Goal: Task Accomplishment & Management: Use online tool/utility

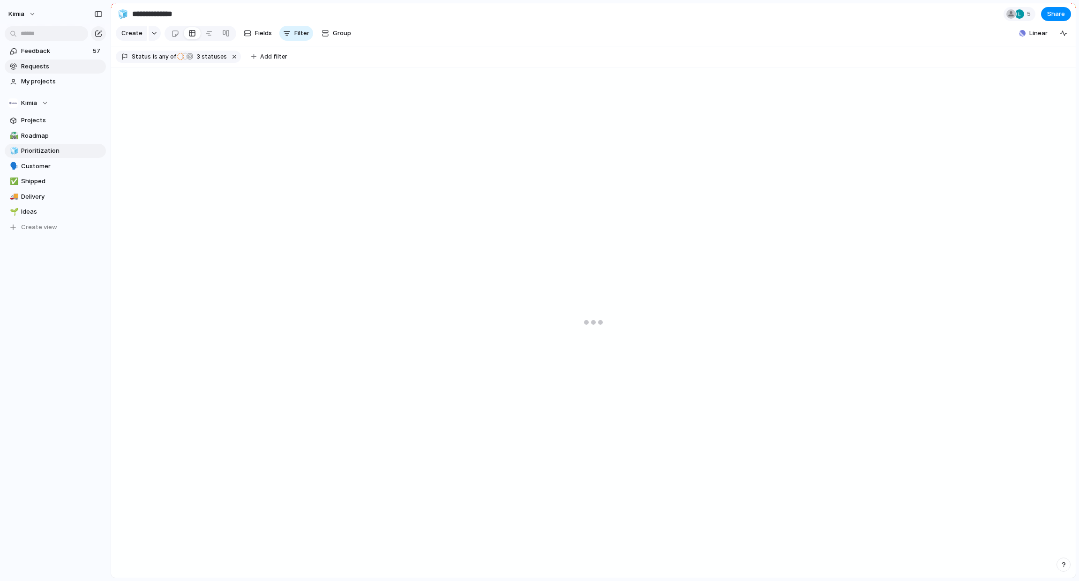
click at [52, 64] on span "Requests" at bounding box center [62, 66] width 82 height 9
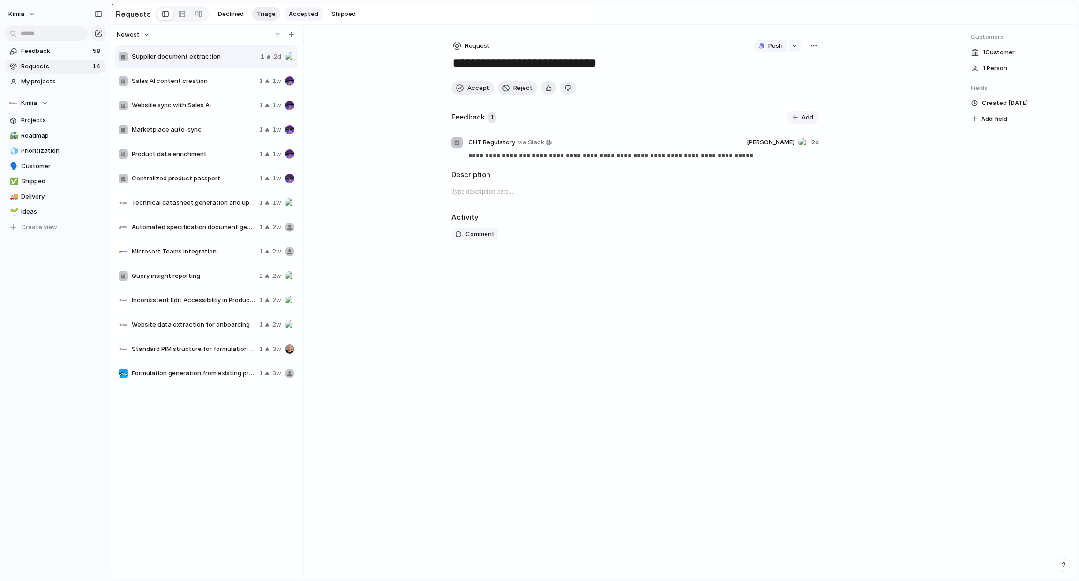
click at [303, 15] on span "Accepted" at bounding box center [304, 13] width 30 height 9
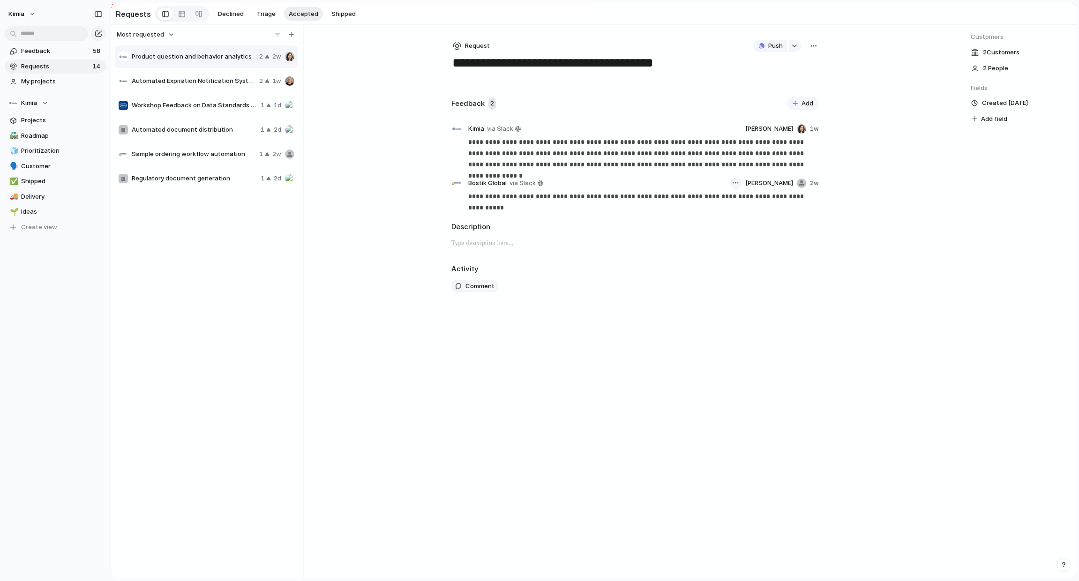
click at [742, 180] on button "button" at bounding box center [735, 183] width 11 height 11
click at [784, 196] on div "Reassign Delete" at bounding box center [539, 290] width 1079 height 581
click at [796, 45] on div "button" at bounding box center [794, 46] width 7 height 4
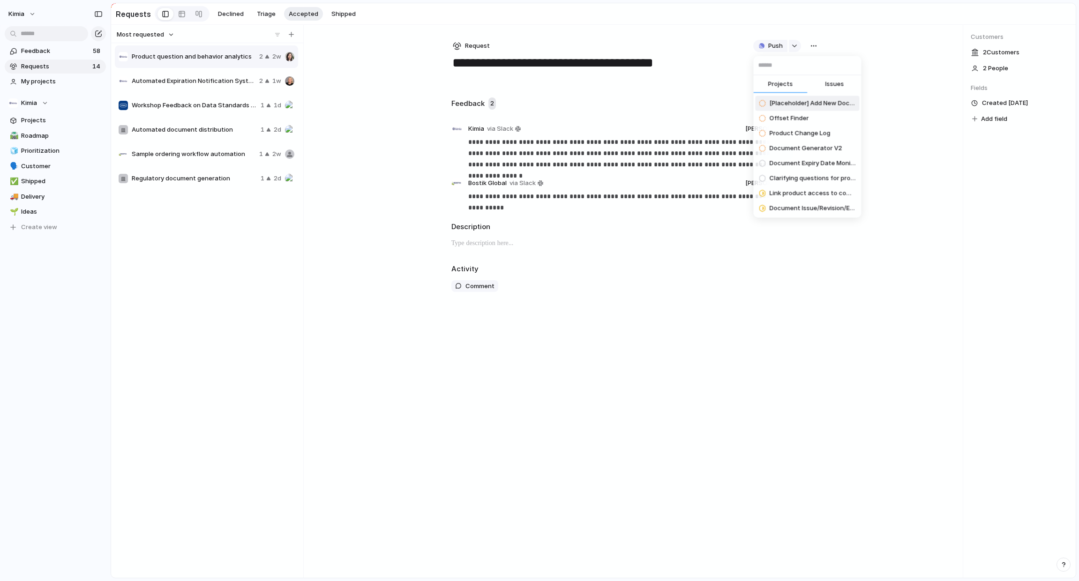
click at [815, 35] on div "Projects Issues [Placeholder] Add New Documents design Offset Finder Product Ch…" at bounding box center [539, 290] width 1079 height 581
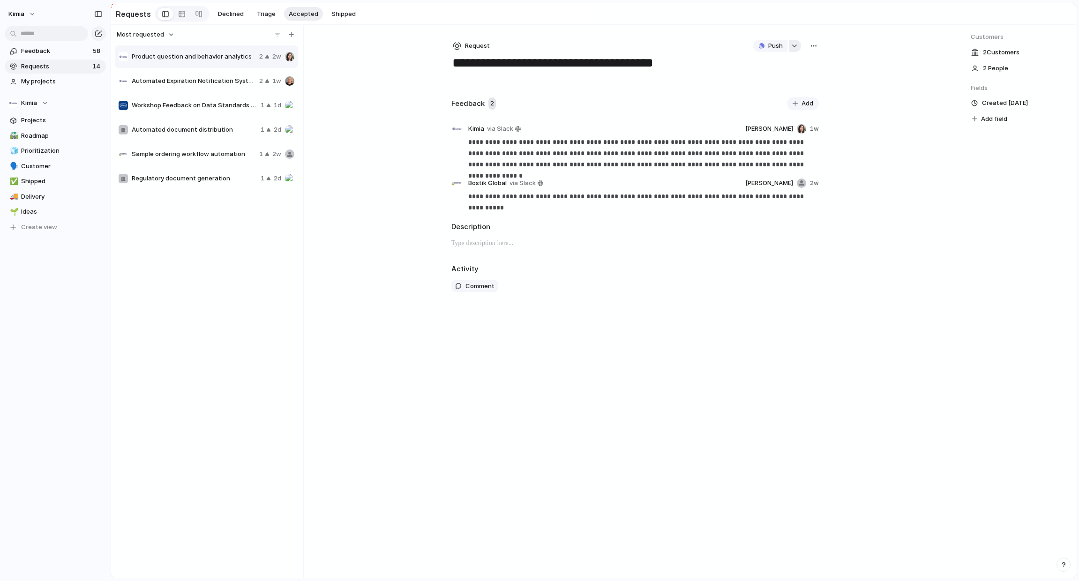
click at [795, 47] on div "button" at bounding box center [794, 46] width 7 height 4
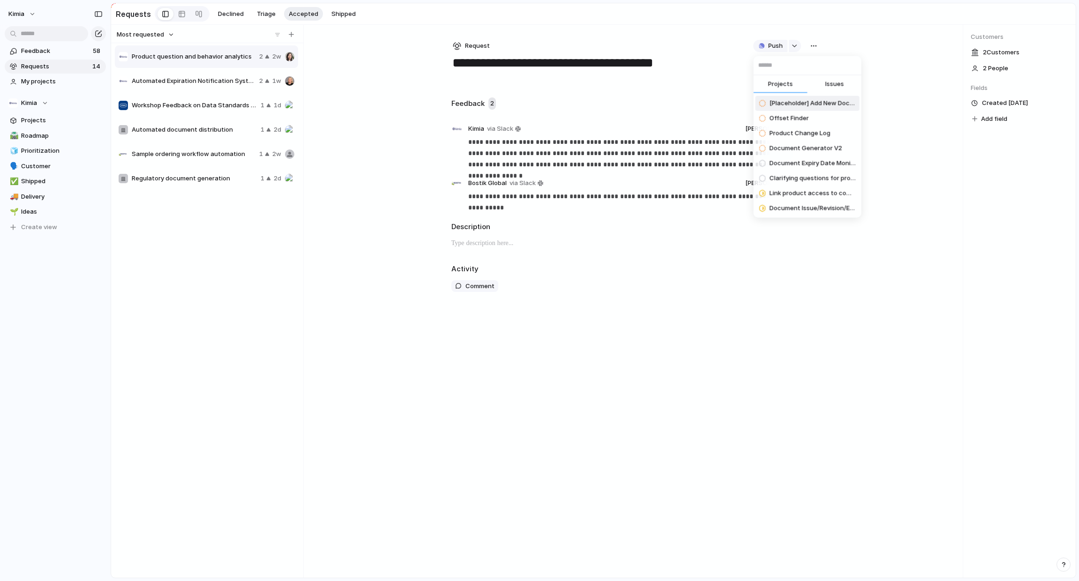
click at [816, 32] on div "Projects Issues [Placeholder] Add New Documents design Offset Finder Product Ch…" at bounding box center [539, 290] width 1079 height 581
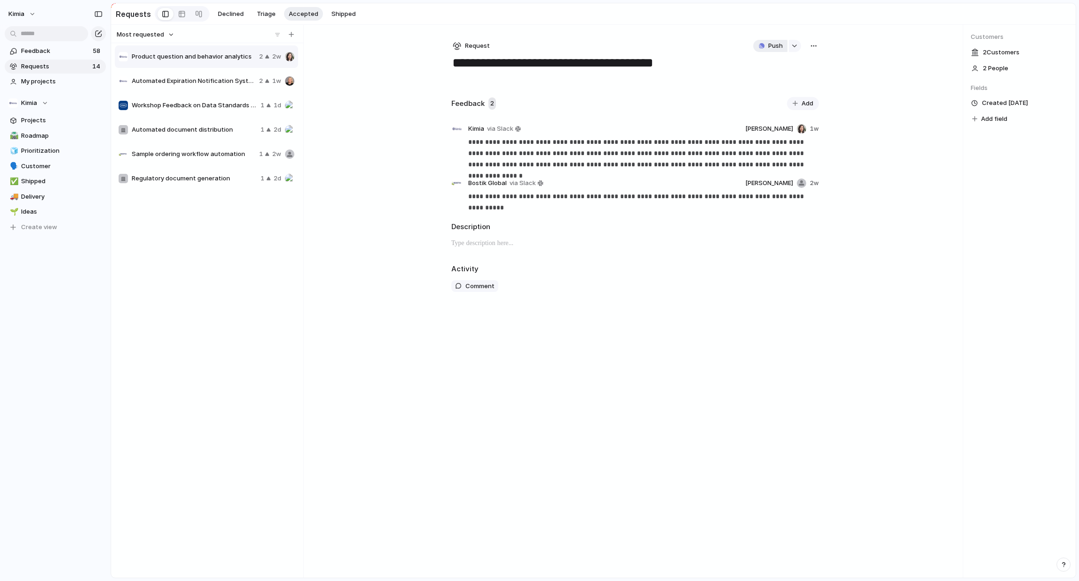
click at [769, 47] on span "Push" at bounding box center [775, 45] width 15 height 9
click at [660, 33] on div "Project Issue" at bounding box center [539, 290] width 1079 height 581
click at [772, 45] on span "Push" at bounding box center [775, 45] width 15 height 9
click at [685, 45] on div "Project Issue" at bounding box center [539, 290] width 1079 height 581
click at [209, 83] on span "Automated Expiration Notification System" at bounding box center [194, 80] width 124 height 9
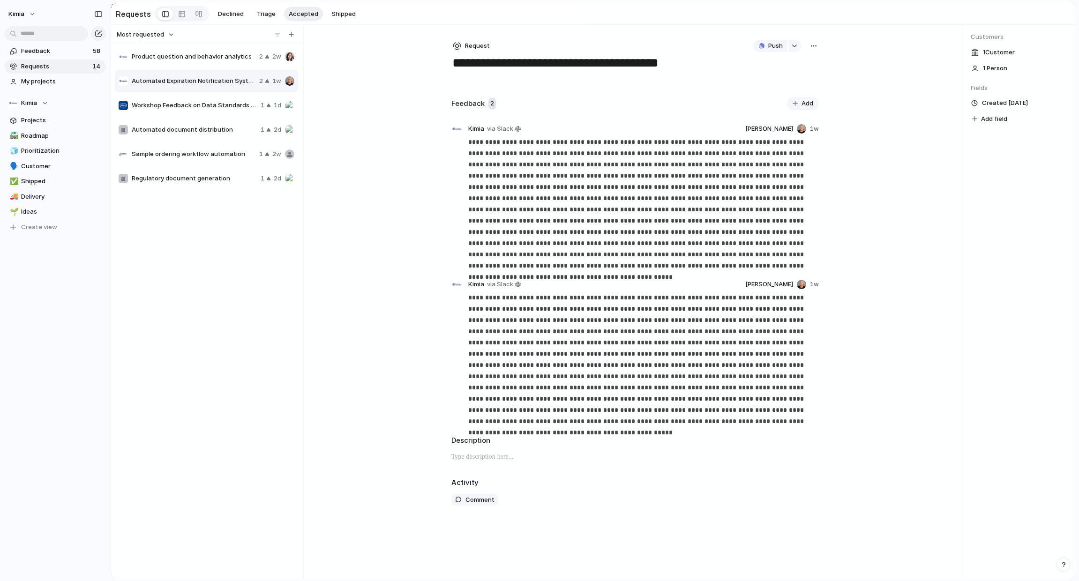
click at [805, 103] on span "Add" at bounding box center [808, 103] width 12 height 9
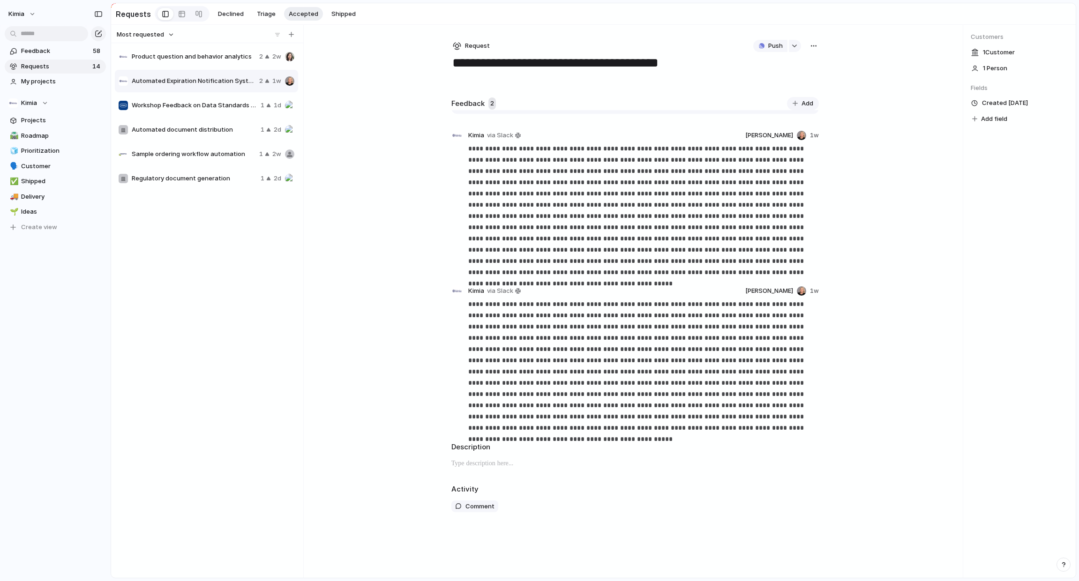
click at [822, 75] on div "**********" at bounding box center [635, 301] width 398 height 553
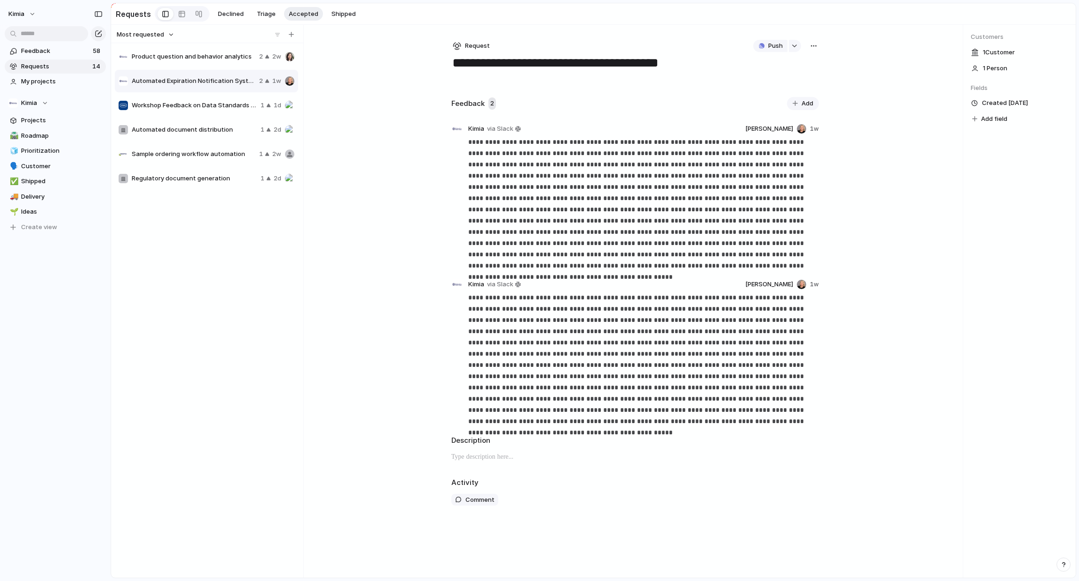
click at [817, 41] on button "button" at bounding box center [814, 46] width 10 height 12
click at [398, 359] on div "Copy link Merge Move to Delete" at bounding box center [539, 290] width 1079 height 581
click at [189, 132] on span "Automated document distribution" at bounding box center [194, 129] width 125 height 9
type textarea "**********"
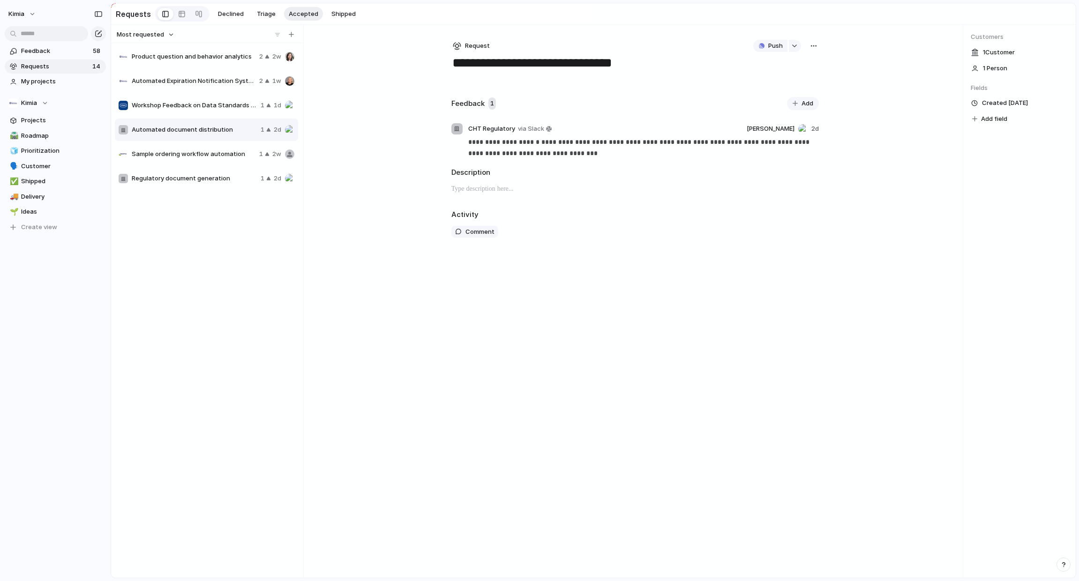
click at [677, 306] on div "**********" at bounding box center [635, 301] width 398 height 553
click at [771, 46] on span "Push" at bounding box center [775, 45] width 15 height 9
click at [766, 79] on li "Issue" at bounding box center [772, 81] width 53 height 15
click at [791, 45] on link "Open in Linear" at bounding box center [761, 46] width 74 height 12
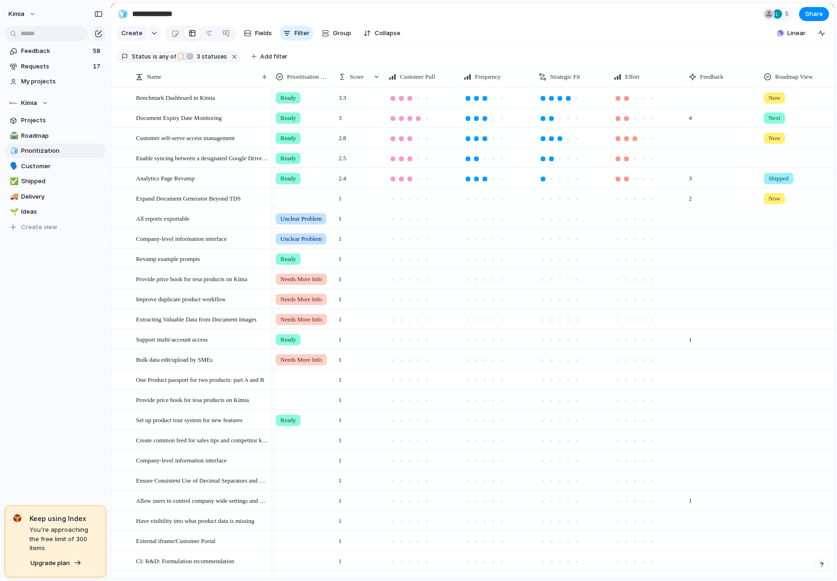
click at [460, 30] on section "Create Fields Filter Group Zoom Collapse Linear" at bounding box center [472, 35] width 722 height 23
click at [25, 463] on div "Kimia Feedback 58 Requests 17 My projects Kimia Projects 🛣️ Roadmap 🧊 Prioritiz…" at bounding box center [55, 290] width 111 height 581
